Goal: Information Seeking & Learning: Compare options

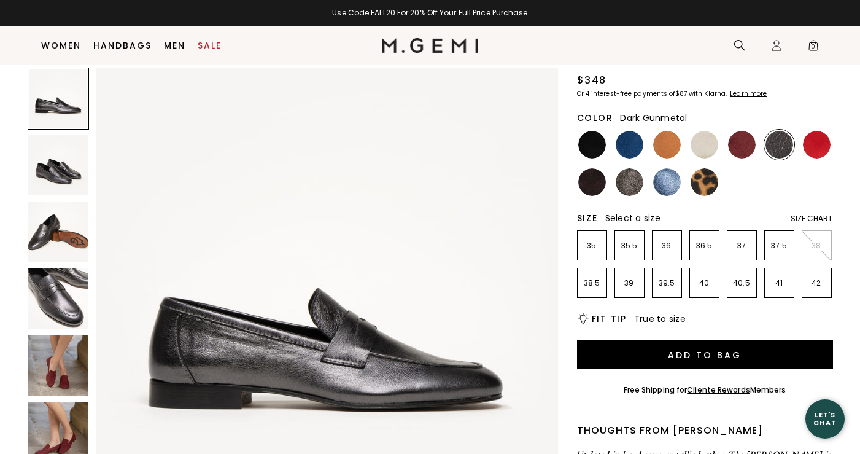
click at [60, 174] on img at bounding box center [58, 165] width 61 height 61
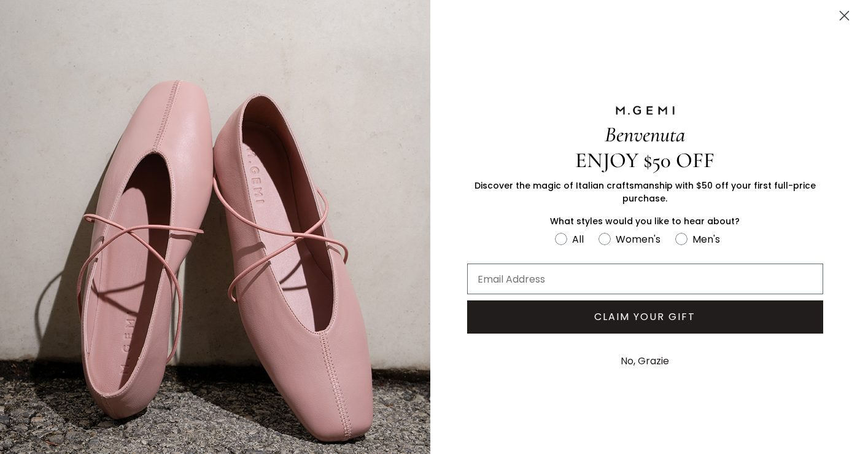
click at [849, 15] on circle "Close dialog" at bounding box center [844, 16] width 20 height 20
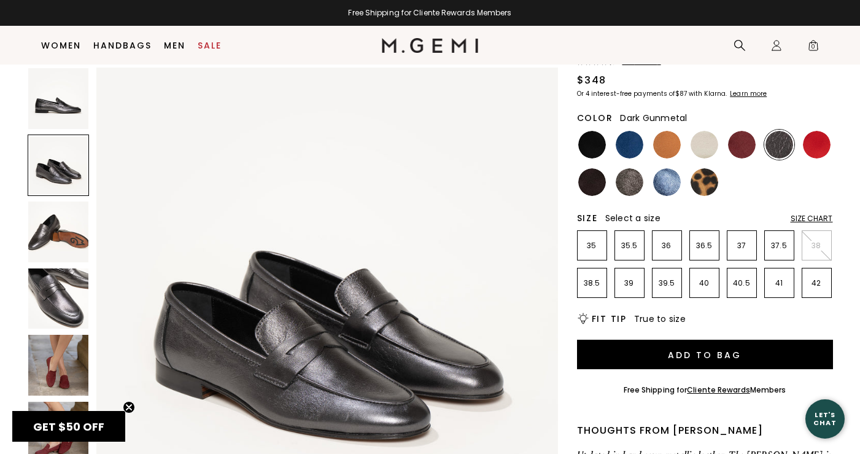
click at [72, 232] on img at bounding box center [58, 231] width 61 height 61
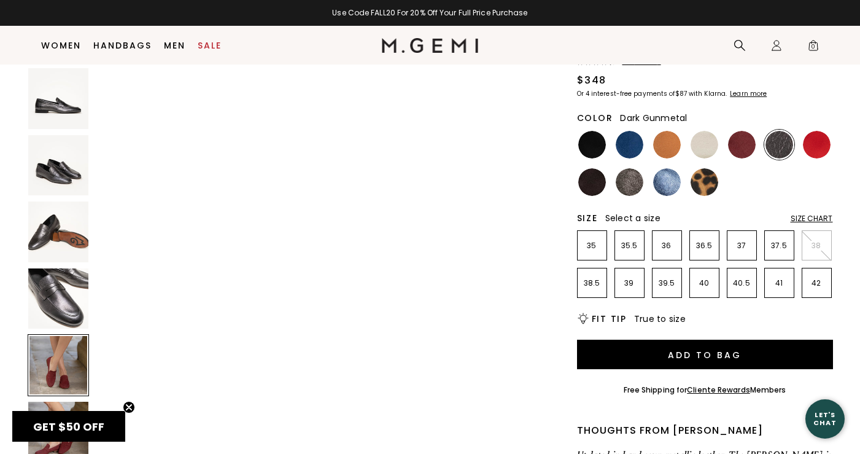
scroll to position [2050, 0]
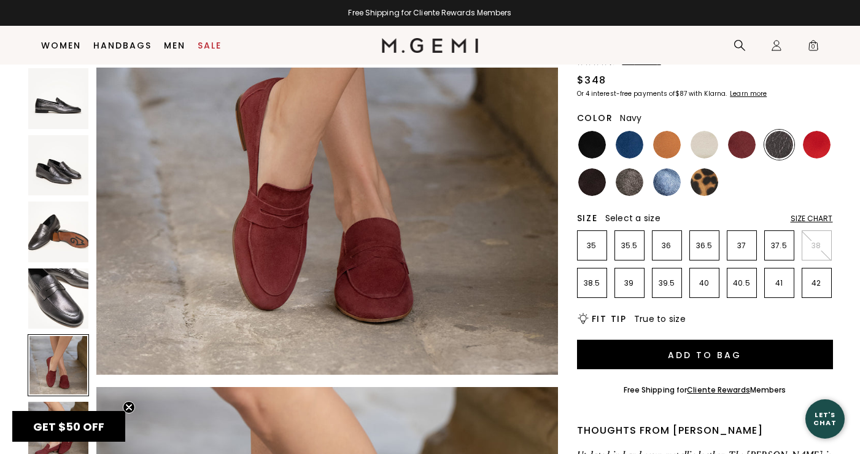
click at [628, 131] on img at bounding box center [630, 145] width 28 height 28
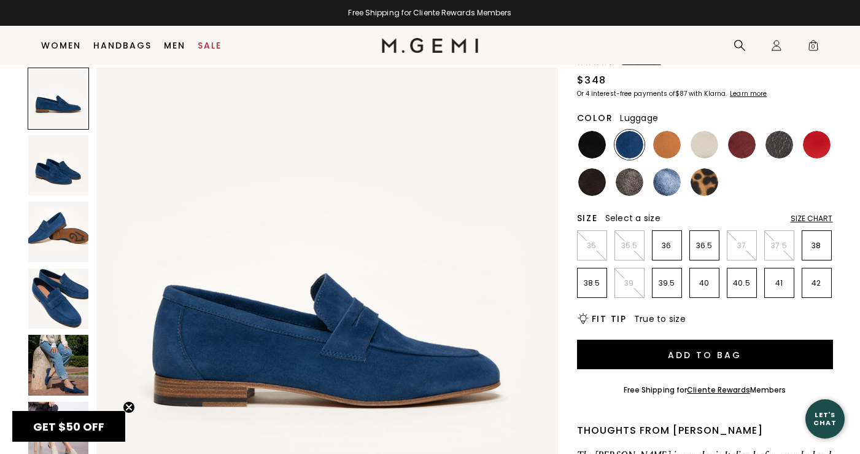
click at [661, 131] on img at bounding box center [667, 145] width 28 height 28
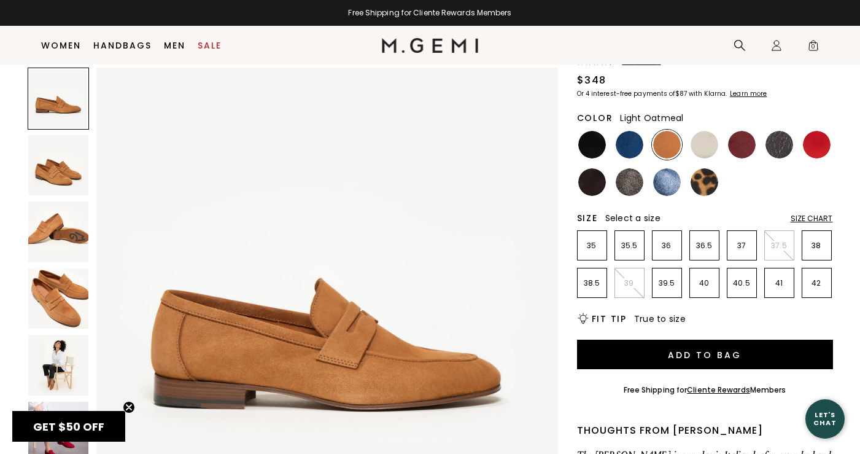
click at [710, 131] on img at bounding box center [705, 145] width 28 height 28
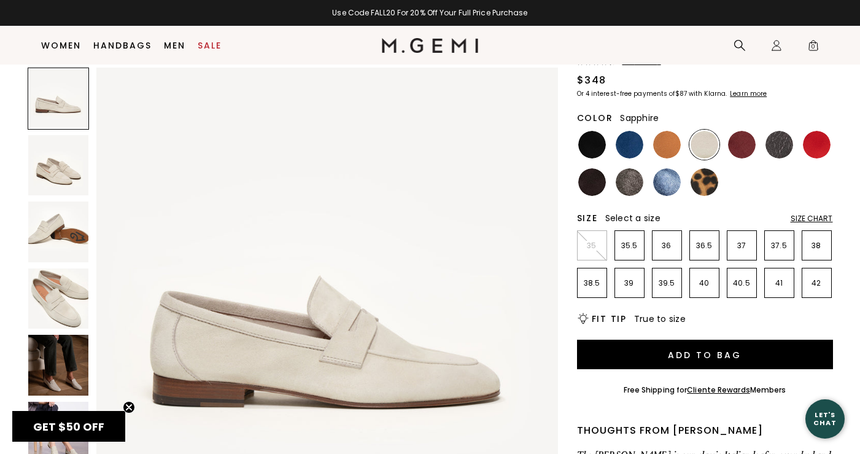
click at [656, 168] on img at bounding box center [667, 182] width 28 height 28
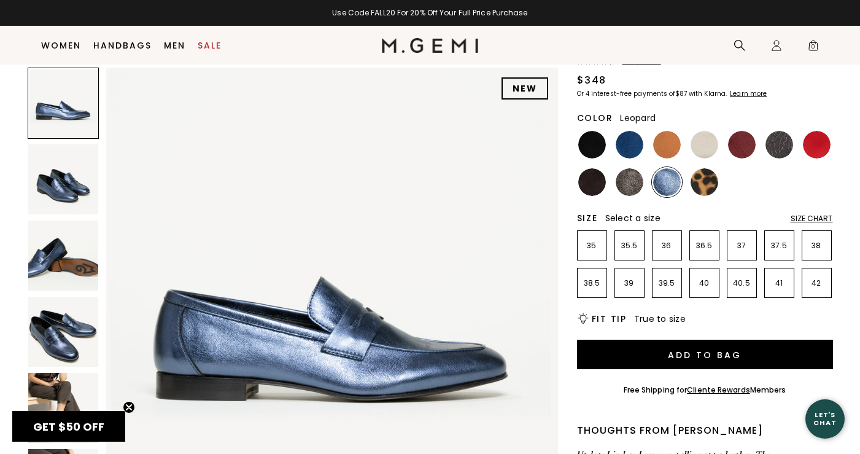
click at [706, 168] on img at bounding box center [705, 182] width 28 height 28
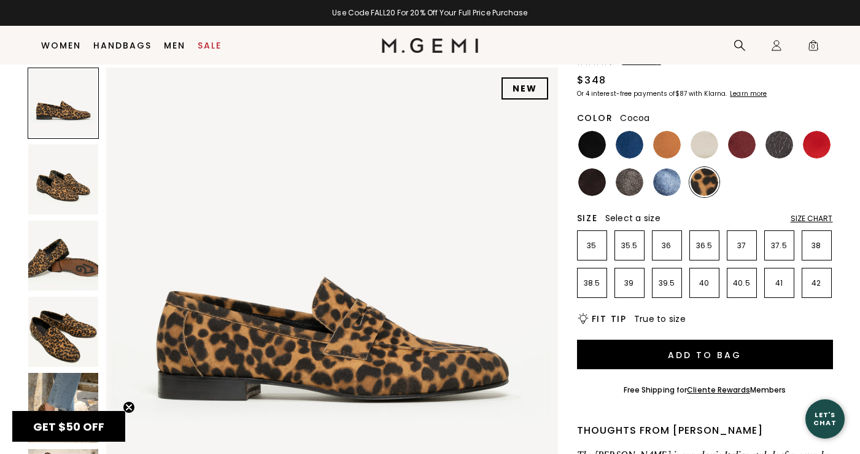
click at [620, 168] on img at bounding box center [630, 182] width 28 height 28
